Goal: Check status

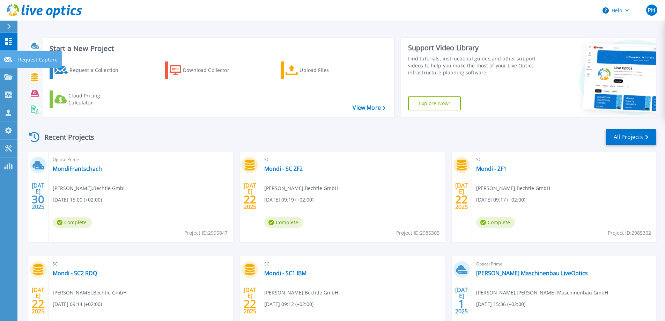
click at [8, 62] on div at bounding box center [8, 59] width 8 height 6
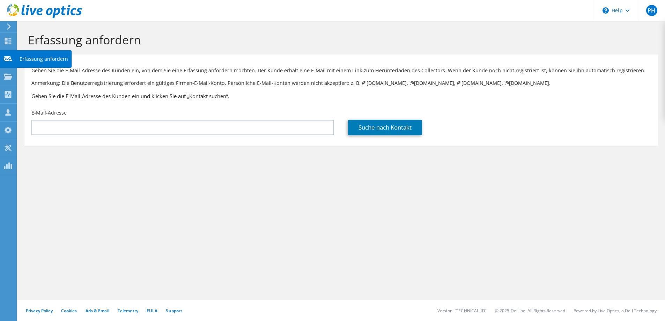
click at [7, 57] on use at bounding box center [8, 58] width 8 height 5
click at [11, 25] on icon at bounding box center [8, 26] width 5 height 6
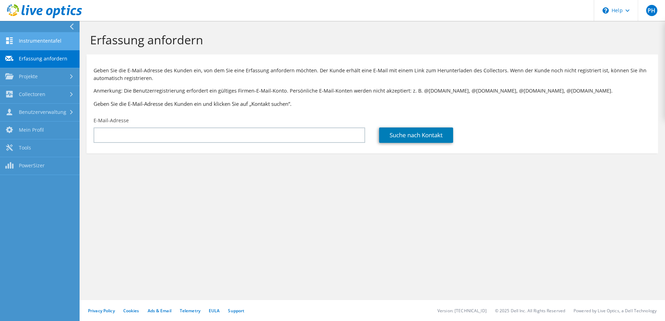
click at [22, 39] on link "Instrumententafel" at bounding box center [40, 41] width 80 height 18
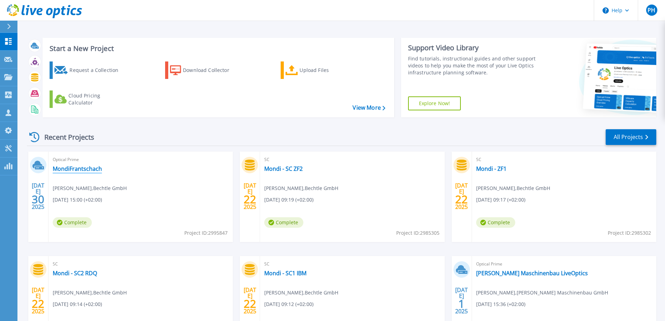
click at [87, 168] on link "MondiFrantschach" at bounding box center [77, 168] width 49 height 7
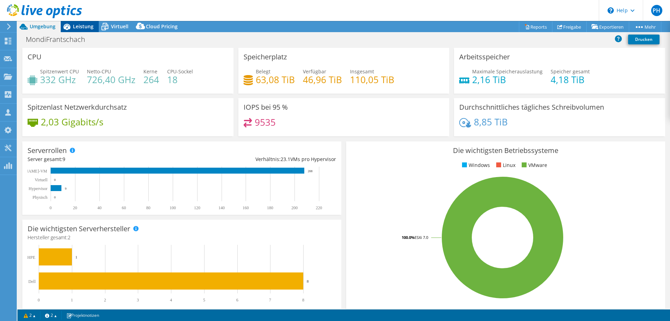
click at [80, 30] on div "Leistung" at bounding box center [80, 26] width 38 height 11
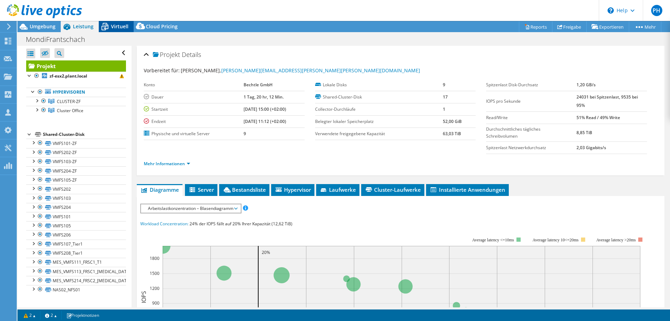
click at [110, 25] on icon at bounding box center [105, 27] width 12 height 12
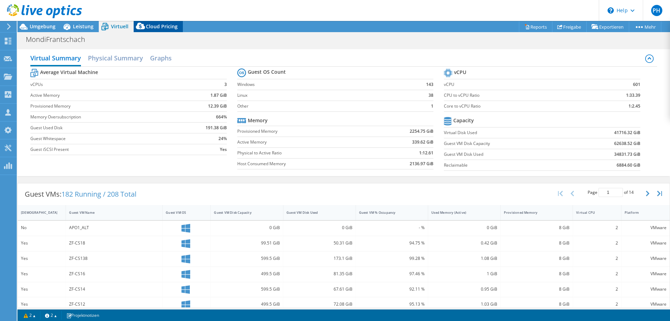
click at [152, 23] on div "Cloud Pricing" at bounding box center [158, 26] width 49 height 11
